Goal: Check status: Check status

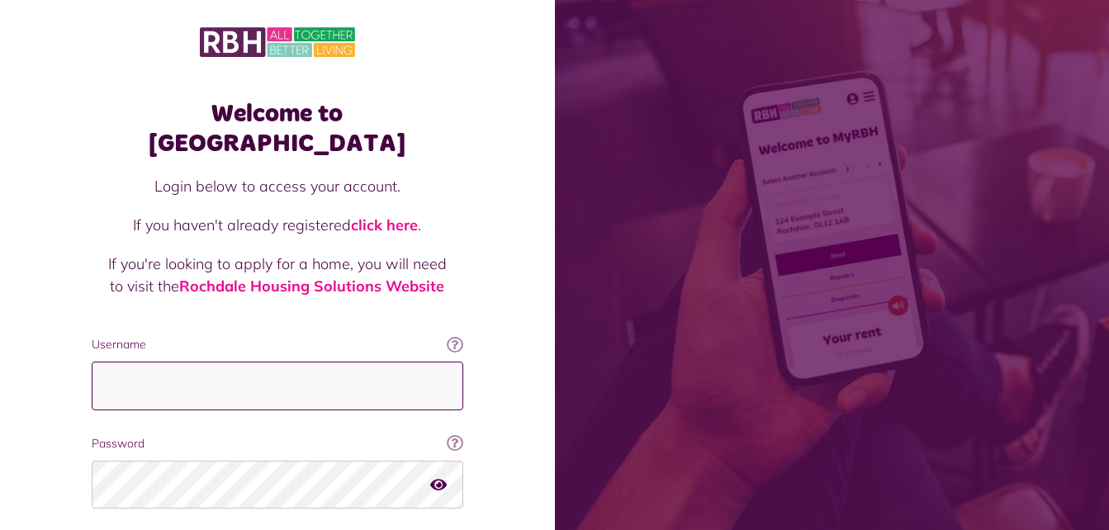
click at [216, 362] on input "Username" at bounding box center [277, 386] width 371 height 49
type input "**********"
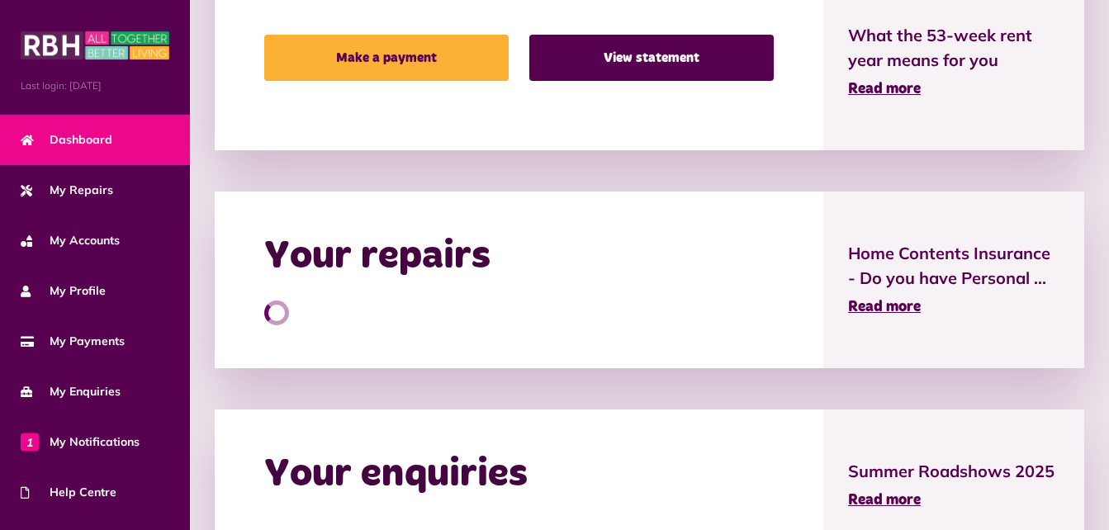
scroll to position [578, 0]
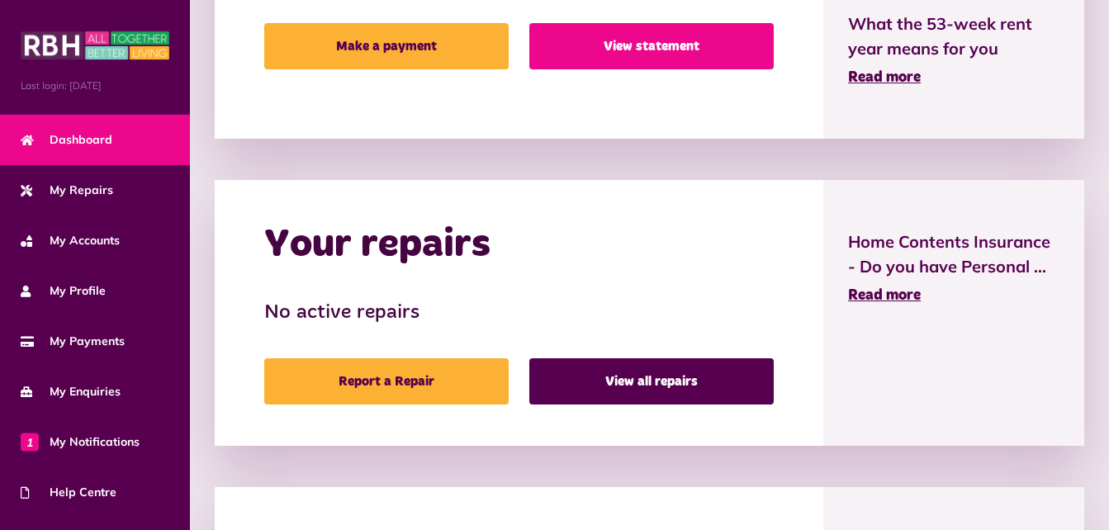
click at [680, 44] on link "View statement" at bounding box center [651, 46] width 244 height 46
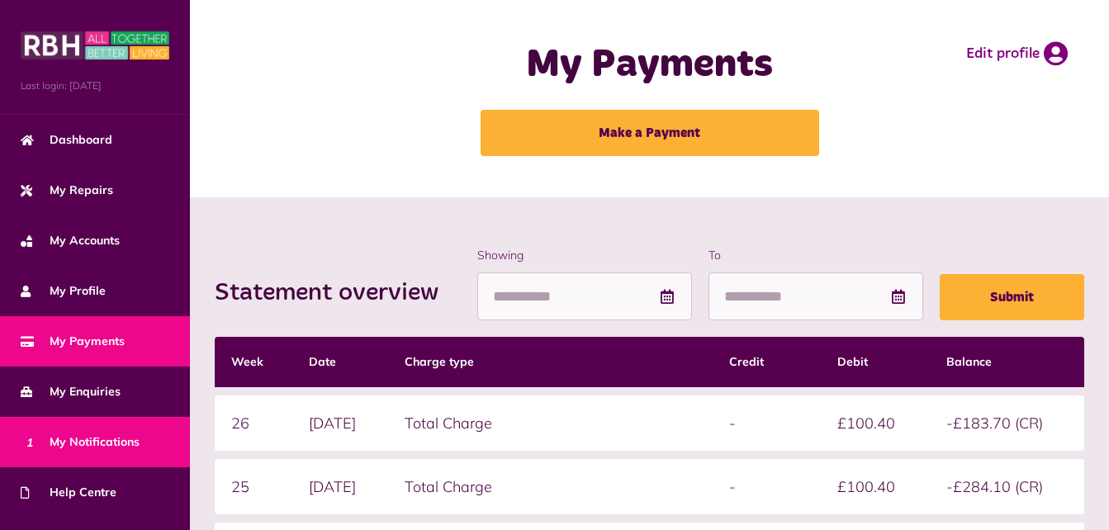
click at [87, 445] on span "1 My Notifications" at bounding box center [80, 441] width 119 height 17
click at [88, 441] on span "1 My Notifications" at bounding box center [80, 441] width 119 height 17
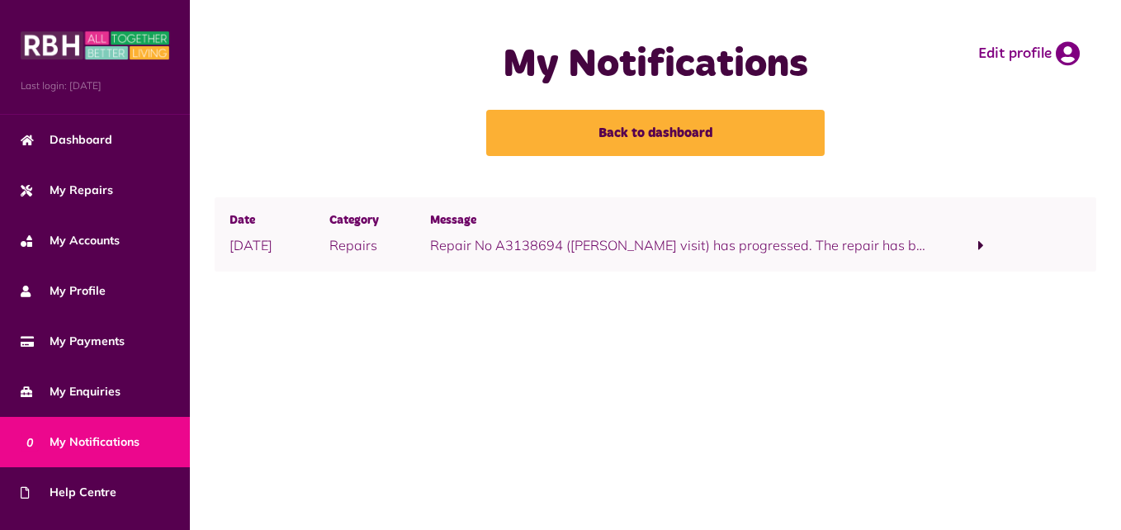
click at [980, 242] on span at bounding box center [981, 245] width 6 height 15
click at [677, 266] on link "click here" at bounding box center [706, 266] width 59 height 17
